Goal: Find contact information: Find contact information

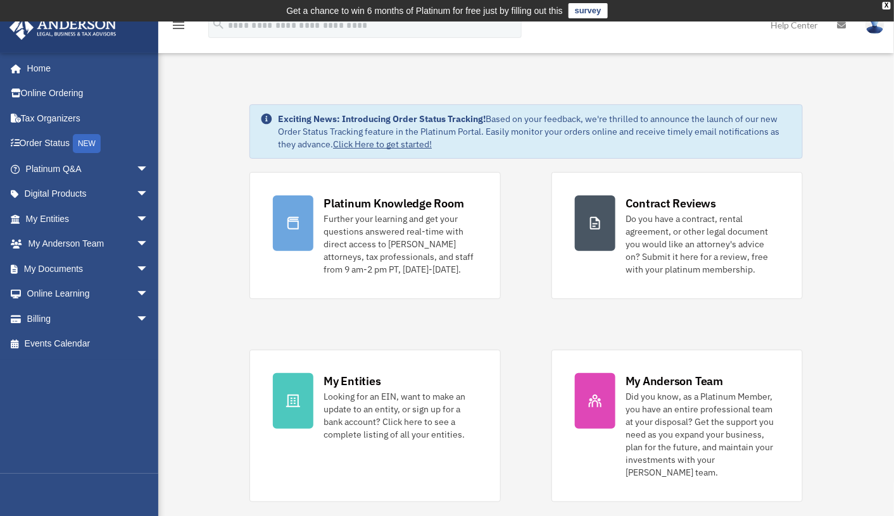
click at [788, 27] on link "Help Center" at bounding box center [794, 25] width 67 height 50
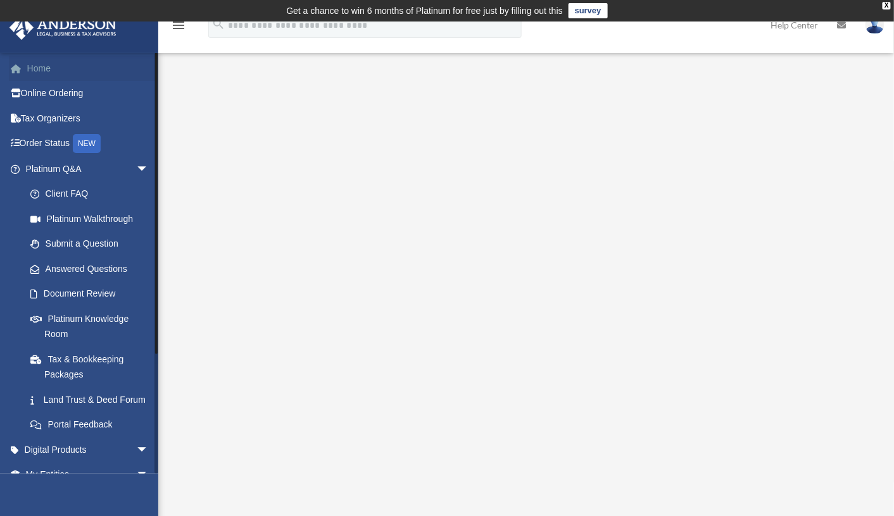
click at [54, 68] on link "Home" at bounding box center [88, 68] width 159 height 25
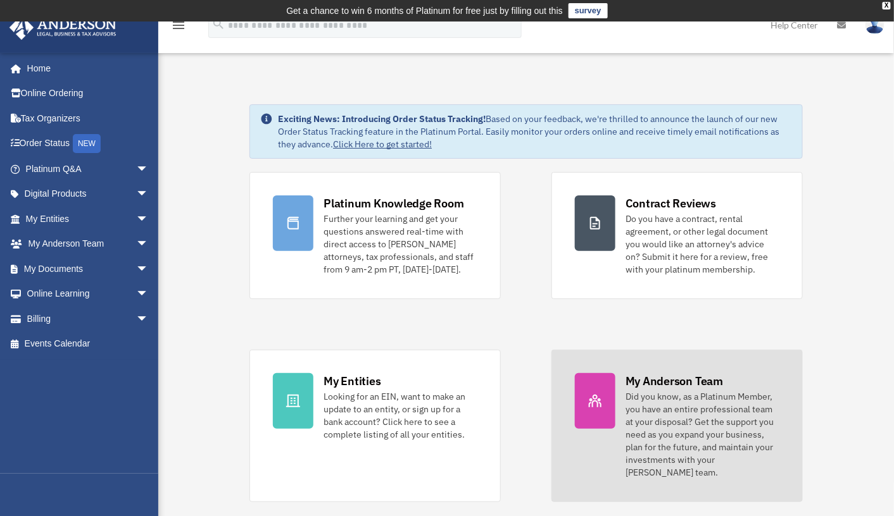
click at [668, 407] on div "Did you know, as a Platinum Member, you have an entire professional team at you…" at bounding box center [702, 434] width 154 height 89
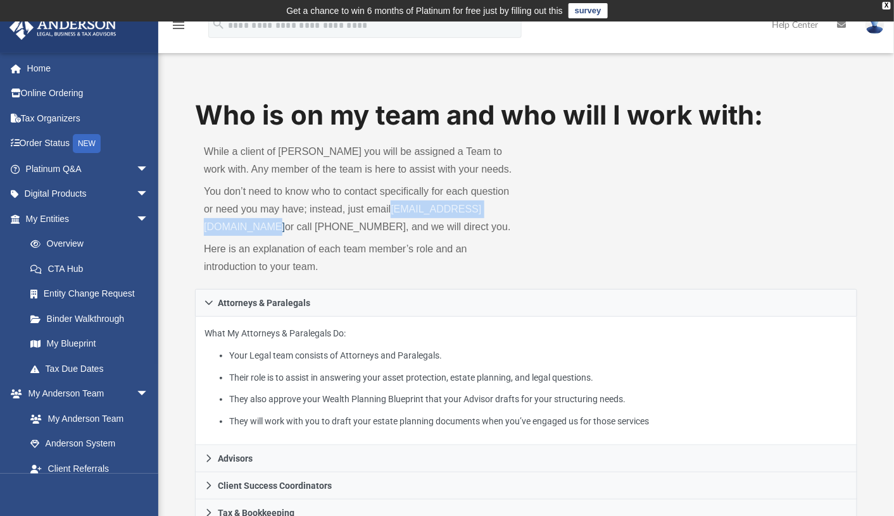
drag, startPoint x: 200, startPoint y: 225, endPoint x: 349, endPoint y: 227, distance: 148.7
click at [349, 227] on div "While a client of Anderson you will be assigned a Team to work with. Any member…" at bounding box center [360, 211] width 331 height 155
copy link "myteam@andersonadvisors.com"
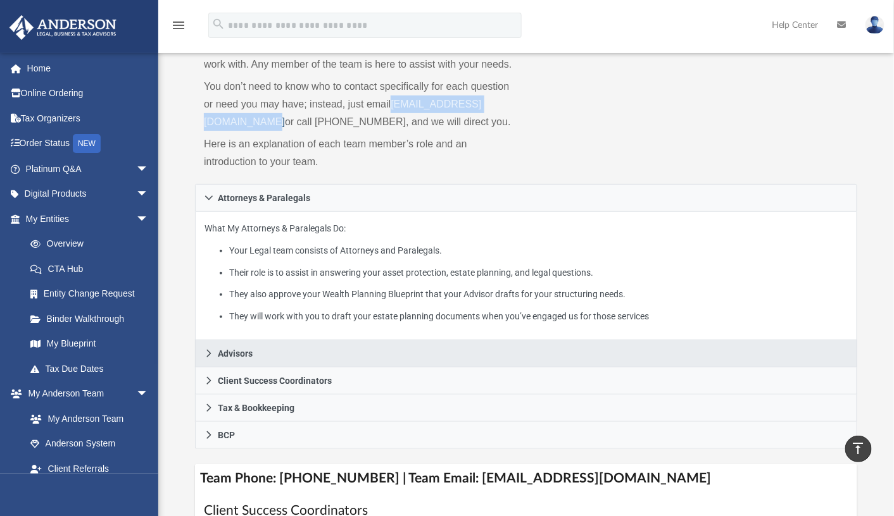
scroll to position [63, 0]
